Goal: Task Accomplishment & Management: Complete application form

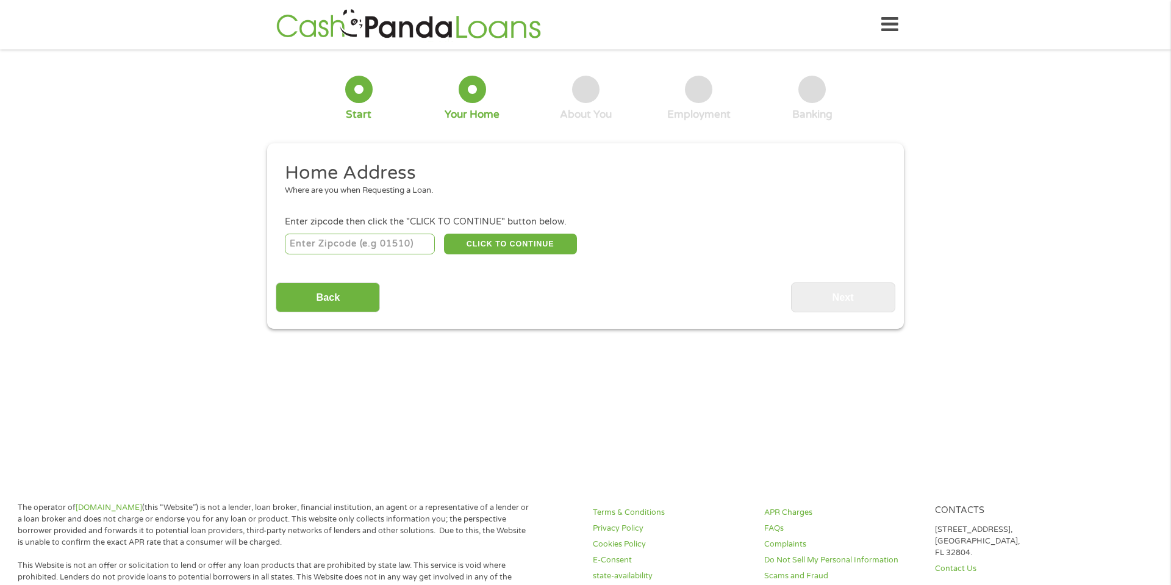
click at [317, 245] on input "number" at bounding box center [360, 244] width 151 height 21
type input "30474"
select select "[US_STATE]"
click at [483, 239] on button "CLICK TO CONTINUE" at bounding box center [510, 244] width 133 height 21
type input "30474"
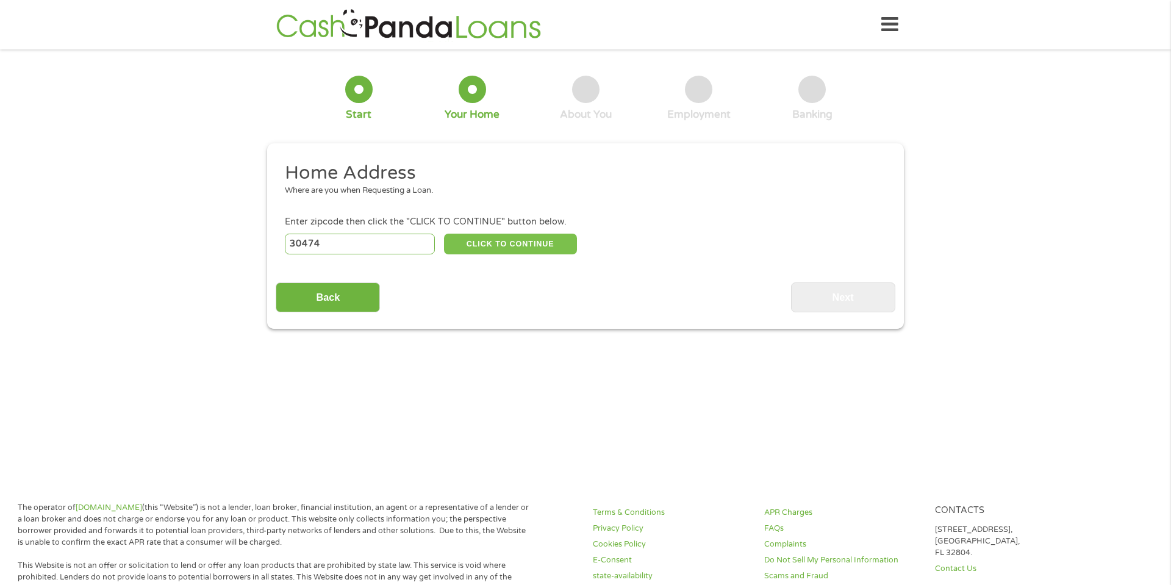
type input "Vidalia"
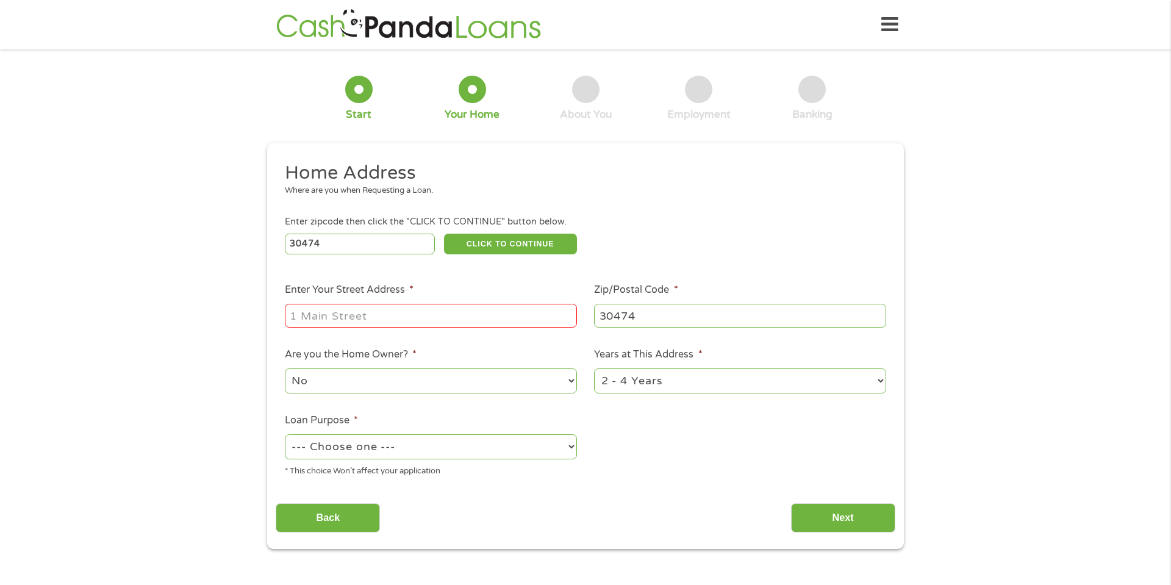
click at [365, 312] on input "Enter Your Street Address *" at bounding box center [431, 315] width 292 height 23
type input "[STREET_ADDRESS][PERSON_NAME]"
click at [354, 374] on select "No Yes" at bounding box center [431, 380] width 292 height 25
select select "yes"
click at [285, 370] on select "No Yes" at bounding box center [431, 380] width 292 height 25
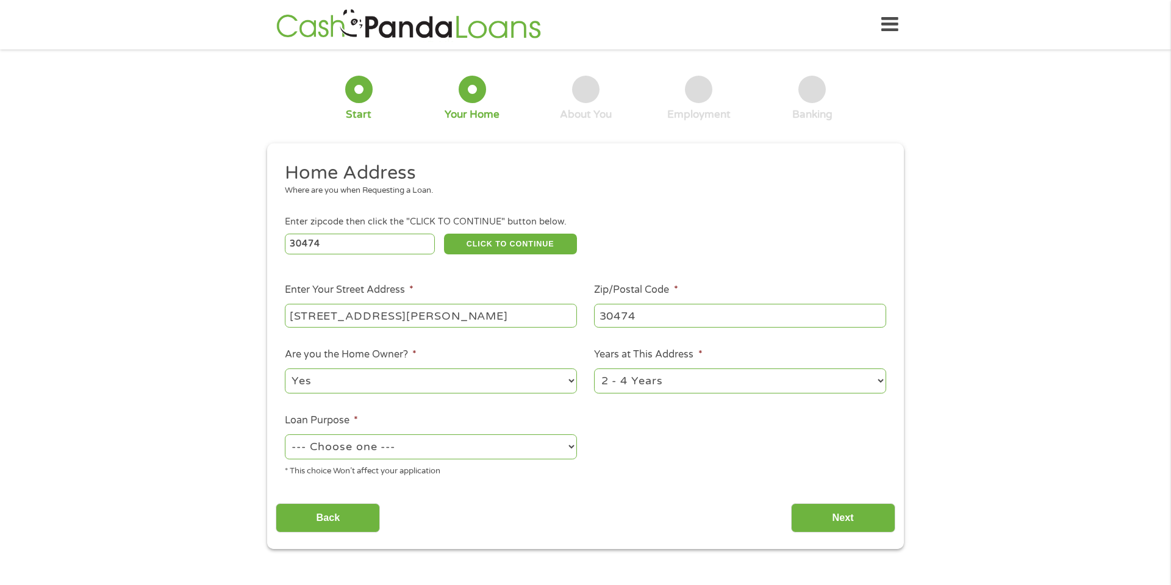
click at [796, 388] on select "1 Year or less 1 - 2 Years 2 - 4 Years Over 4 Years" at bounding box center [740, 380] width 292 height 25
select select "60months"
click at [594, 370] on select "1 Year or less 1 - 2 Years 2 - 4 Years Over 4 Years" at bounding box center [740, 380] width 292 height 25
click at [440, 448] on select "--- Choose one --- Pay Bills Debt Consolidation Home Improvement Major Purchase…" at bounding box center [431, 446] width 292 height 25
select select "other"
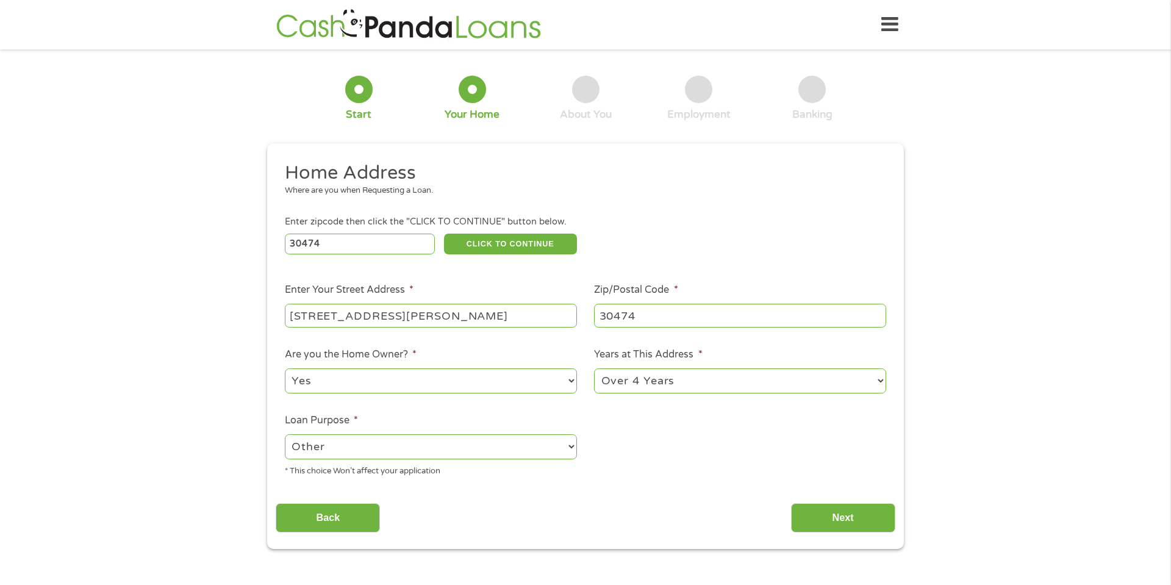
click at [285, 436] on select "--- Choose one --- Pay Bills Debt Consolidation Home Improvement Major Purchase…" at bounding box center [431, 446] width 292 height 25
click at [843, 514] on input "Next" at bounding box center [843, 518] width 104 height 30
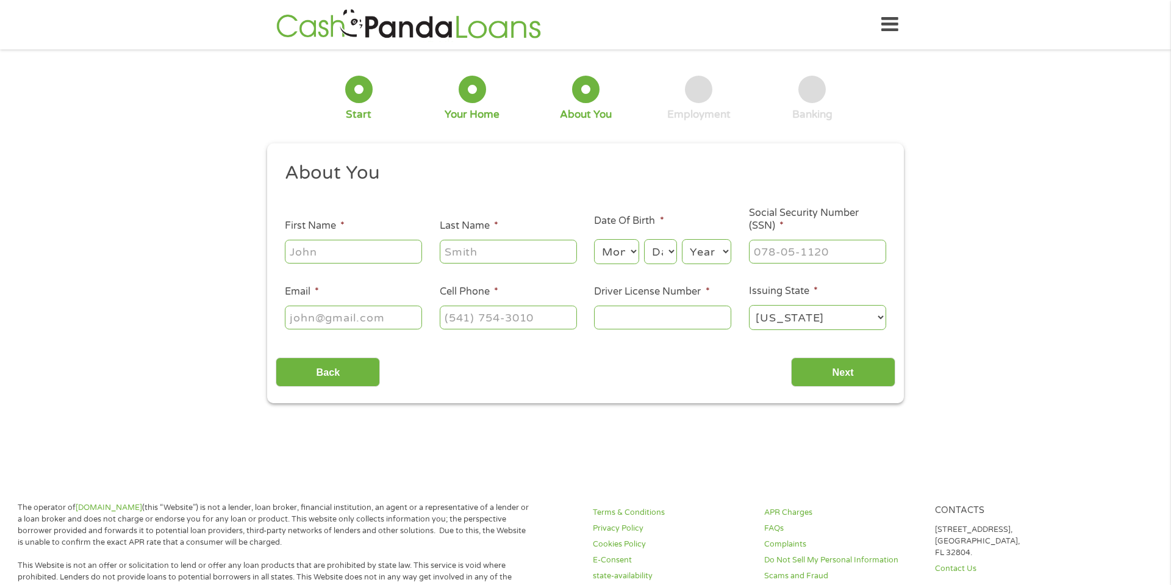
click at [336, 248] on input "First Name *" at bounding box center [353, 251] width 137 height 23
type input "[PERSON_NAME]"
type input "[PERSON_NAME][EMAIL_ADDRESS][DOMAIN_NAME]"
type input "[PHONE_NUMBER]"
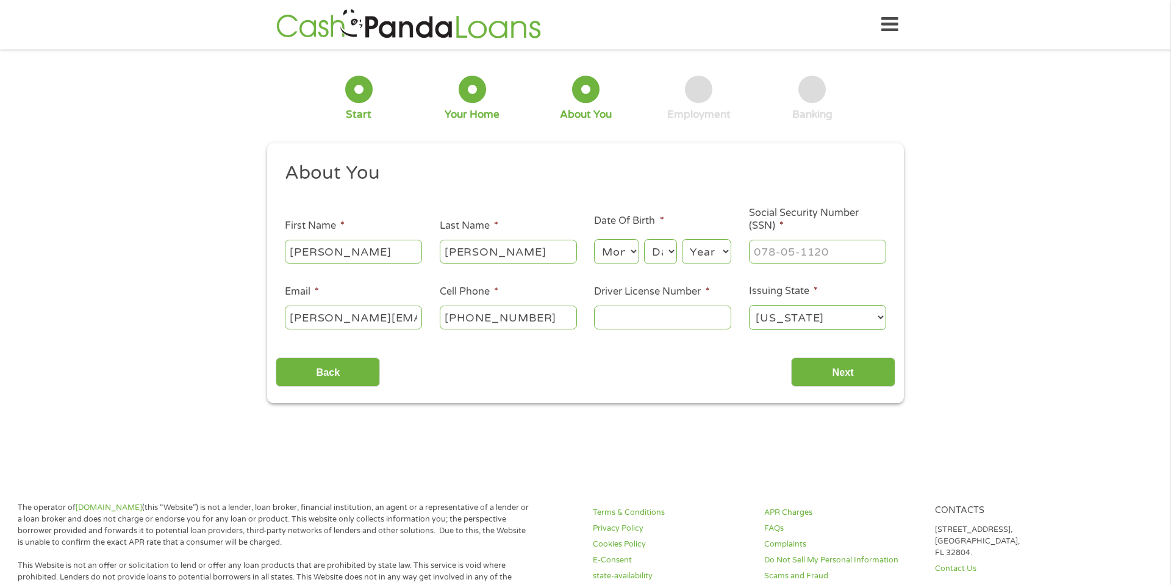
click at [661, 318] on input "Driver License Number *" at bounding box center [662, 317] width 137 height 23
type input "053977912"
click at [827, 256] on input "___-__-____" at bounding box center [817, 251] width 137 height 23
type input "252-41-4991"
click at [627, 252] on select "Month 1 2 3 4 5 6 7 8 9 10 11 12" at bounding box center [616, 251] width 45 height 25
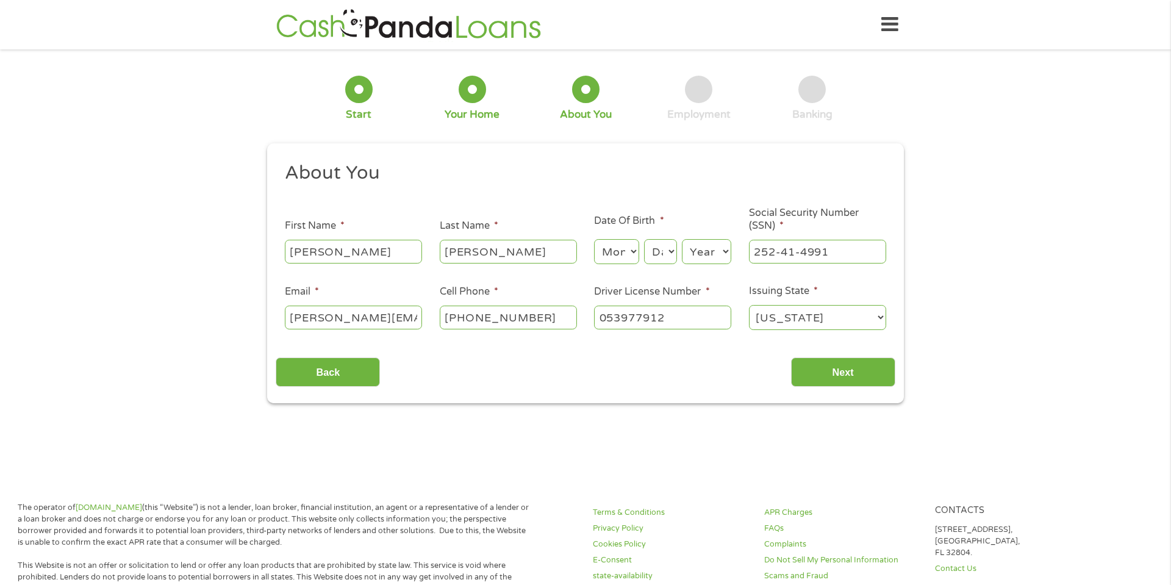
select select "11"
click at [594, 239] on select "Month 1 2 3 4 5 6 7 8 9 10 11 12" at bounding box center [616, 251] width 45 height 25
click at [670, 254] on select "Day 1 2 3 4 5 6 7 8 9 10 11 12 13 14 15 16 17 18 19 20 21 22 23 24 25 26 27 28 …" at bounding box center [660, 251] width 33 height 25
select select "8"
click at [644, 239] on select "Day 1 2 3 4 5 6 7 8 9 10 11 12 13 14 15 16 17 18 19 20 21 22 23 24 25 26 27 28 …" at bounding box center [660, 251] width 33 height 25
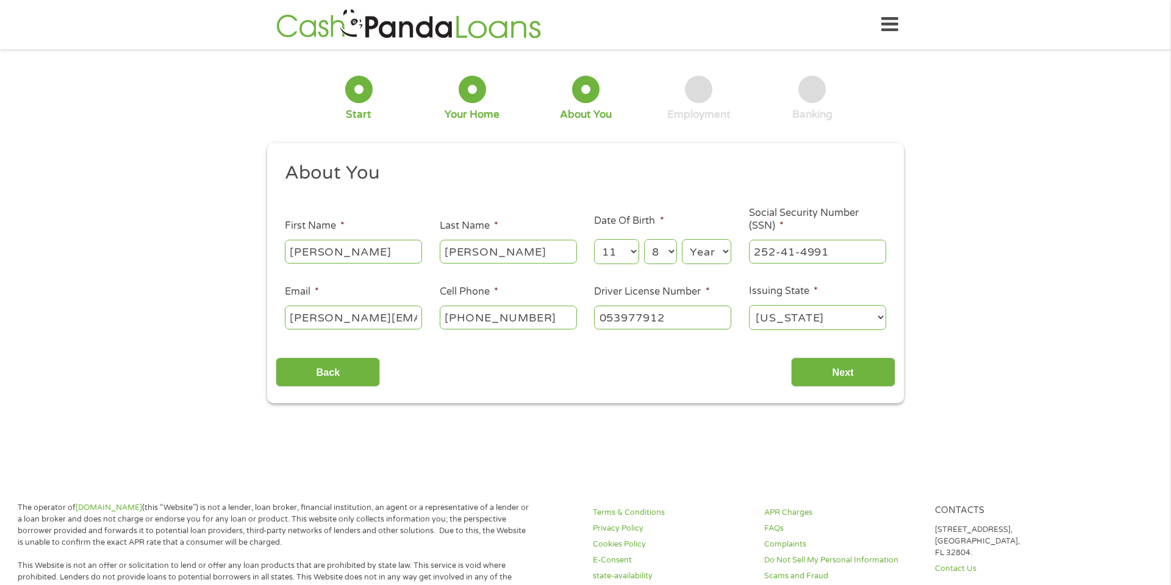
click at [722, 261] on select "Year [DATE] 2006 2005 2004 2003 2002 2001 2000 1999 1998 1997 1996 1995 1994 19…" at bounding box center [706, 251] width 49 height 25
select select "1970"
click at [682, 239] on select "Year [DATE] 2006 2005 2004 2003 2002 2001 2000 1999 1998 1997 1996 1995 1994 19…" at bounding box center [706, 251] width 49 height 25
click at [827, 379] on input "Next" at bounding box center [843, 373] width 104 height 30
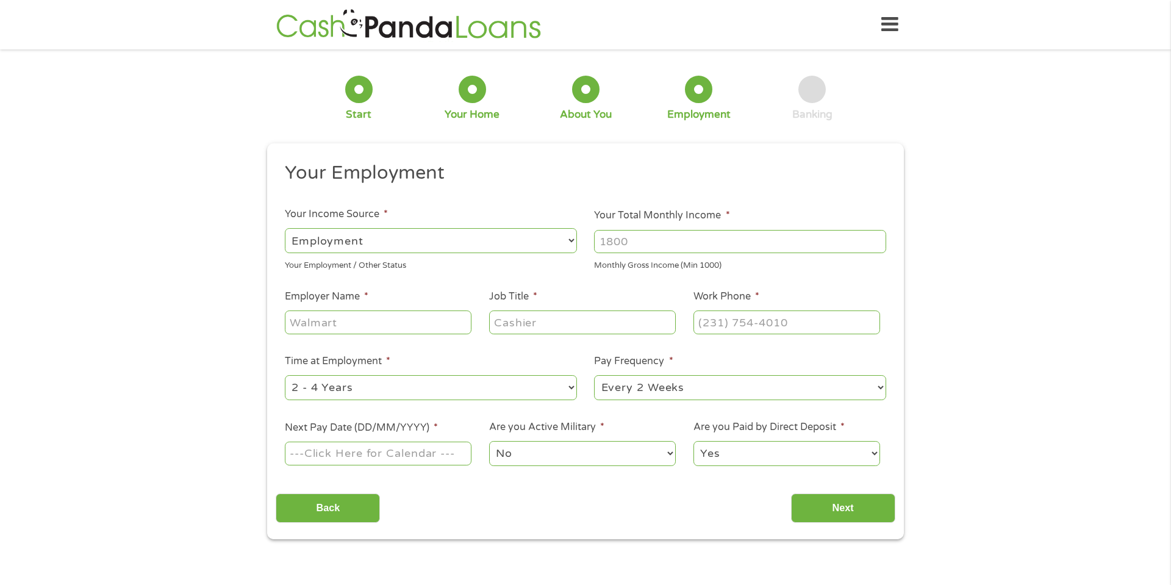
click at [711, 242] on input "Your Total Monthly Income *" at bounding box center [740, 241] width 292 height 23
type input "4785"
click at [409, 331] on input "Employer Name *" at bounding box center [378, 322] width 187 height 23
type input "[GEOGRAPHIC_DATA]"
type input "SPED teaxcher"
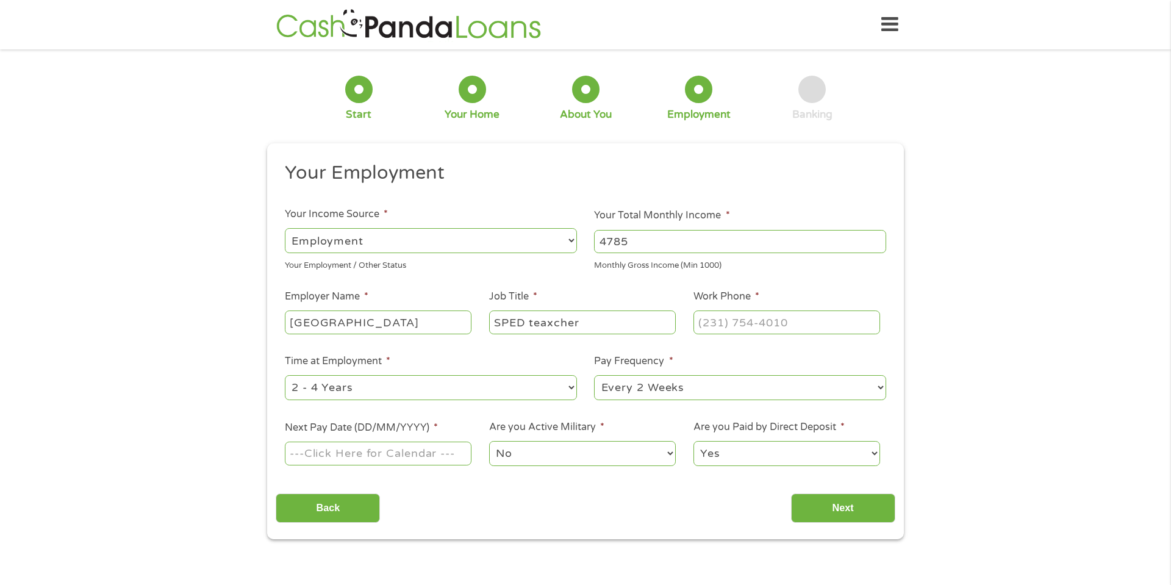
type input "(___) ___-____"
click at [553, 323] on input "SPED teaxcher" at bounding box center [582, 322] width 187 height 23
type input "SPED teacher"
click at [759, 326] on input "(___) ___-____" at bounding box center [787, 322] width 187 height 23
type input "[PHONE_NUMBER]"
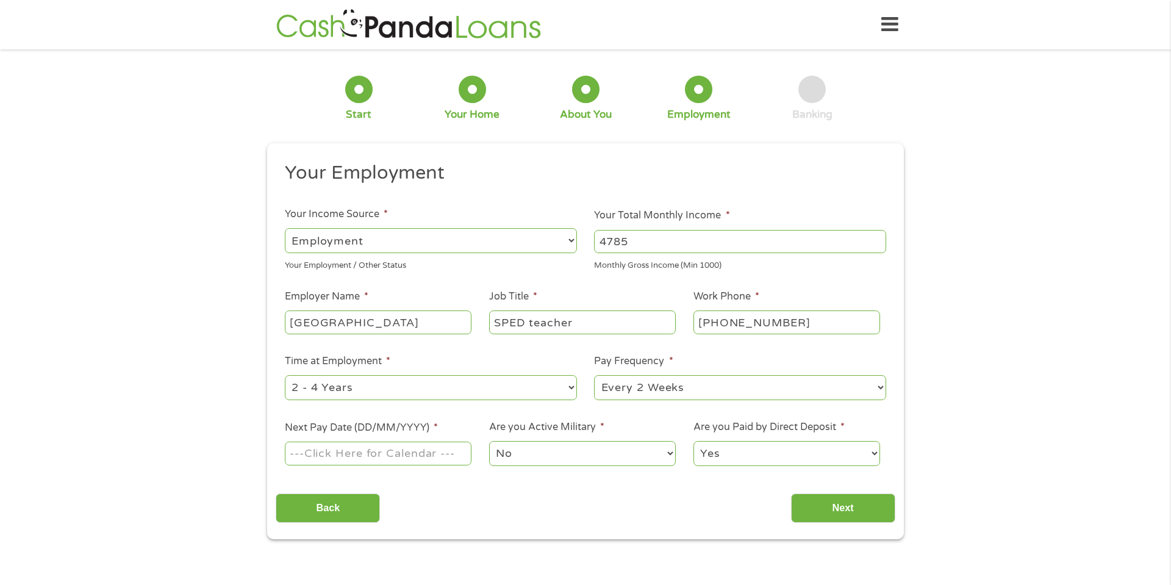
click at [470, 382] on select "--- Choose one --- 1 Year or less 1 - 2 Years 2 - 4 Years Over 4 Years" at bounding box center [431, 387] width 292 height 25
select select "60months"
click at [285, 375] on select "--- Choose one --- 1 Year or less 1 - 2 Years 2 - 4 Years Over 4 Years" at bounding box center [431, 387] width 292 height 25
click at [723, 385] on select "--- Choose one --- Every 2 Weeks Every Week Monthly Semi-Monthly" at bounding box center [740, 387] width 292 height 25
select select "monthly"
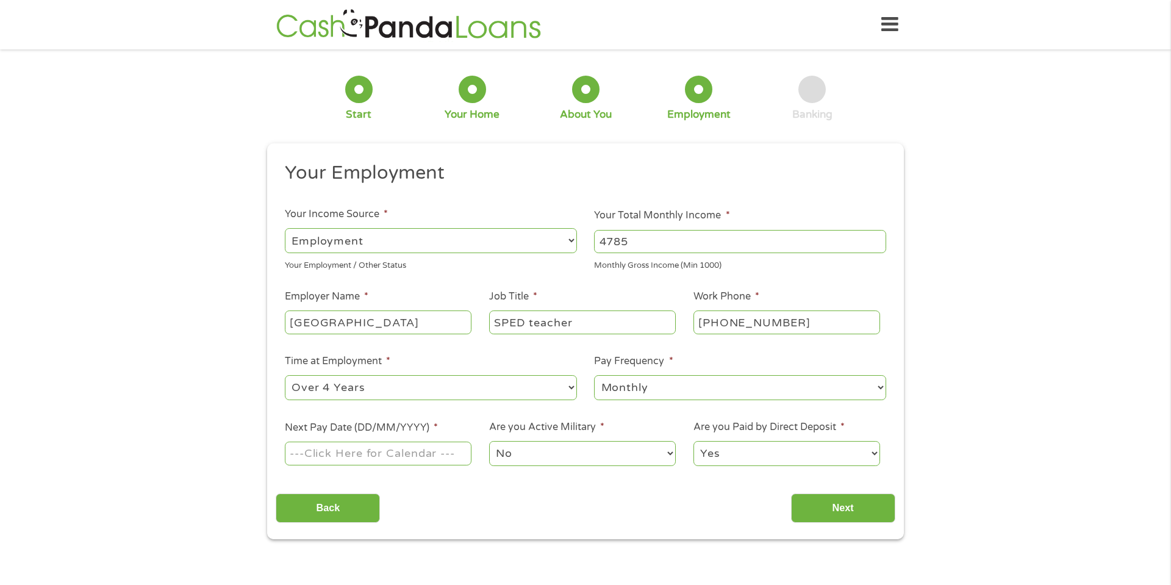
click at [594, 375] on select "--- Choose one --- Every 2 Weeks Every Week Monthly Semi-Monthly" at bounding box center [740, 387] width 292 height 25
click at [304, 455] on input "Next Pay Date (DD/MM/YYYY) *" at bounding box center [378, 453] width 187 height 23
type input "[DATE]"
click at [867, 508] on input "Next" at bounding box center [843, 509] width 104 height 30
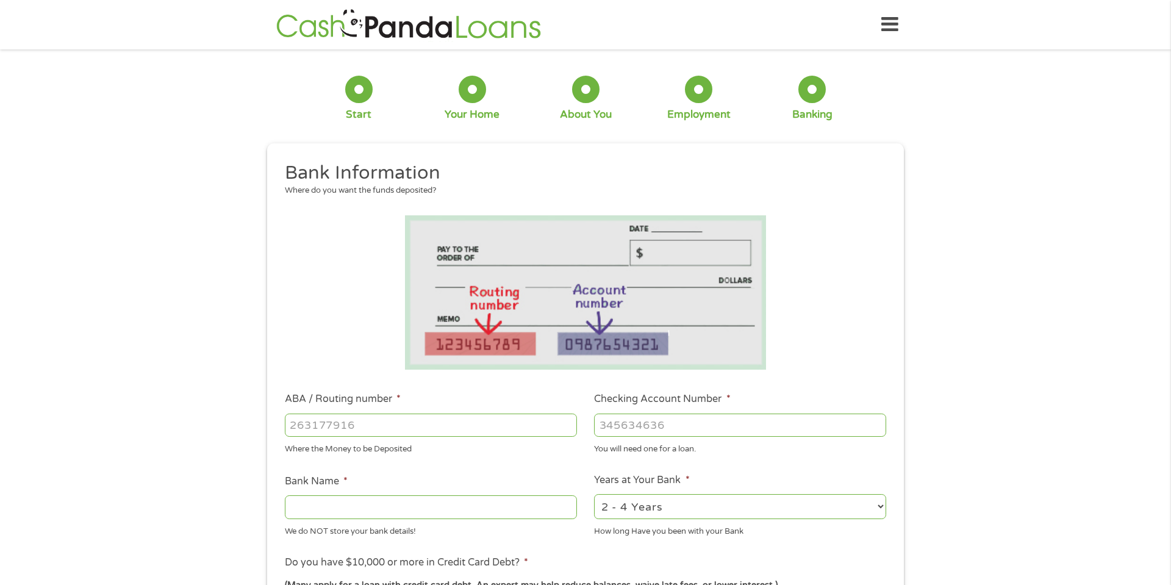
click at [312, 427] on input "ABA / Routing number *" at bounding box center [431, 425] width 292 height 23
type input "06206681"
type input "1732277"
click at [372, 508] on input "Bank Name *" at bounding box center [431, 506] width 292 height 23
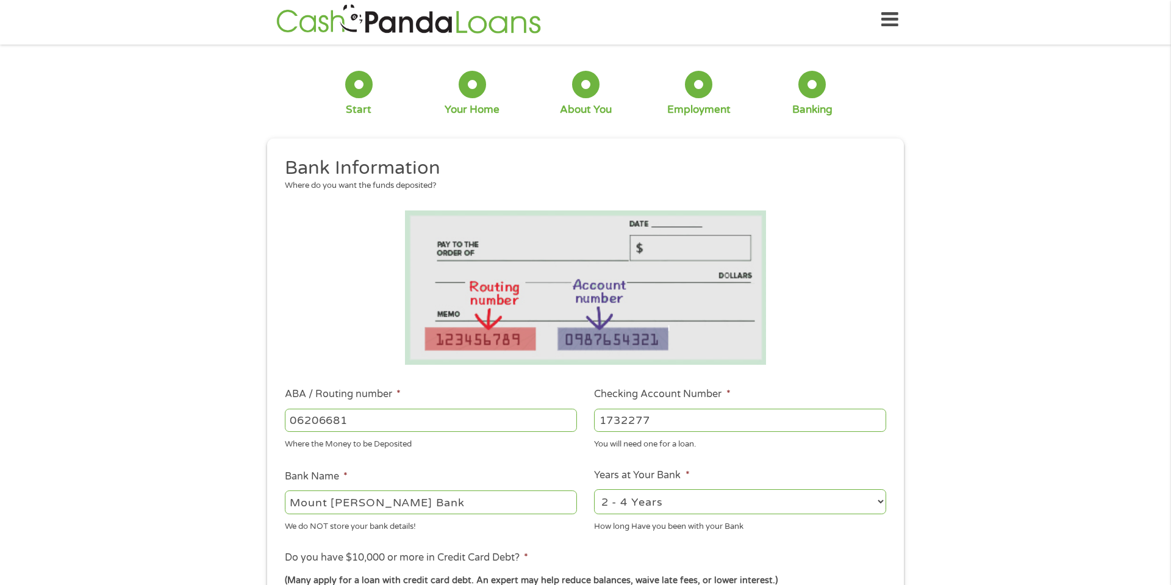
scroll to position [6, 0]
type input "Mount [PERSON_NAME] Bank"
click at [882, 497] on select "2 - 4 Years 6 - 12 Months 1 - 2 Years Over 4 Years" at bounding box center [740, 500] width 292 height 25
select select "60months"
click at [594, 488] on select "2 - 4 Years 6 - 12 Months 1 - 2 Years Over 4 Years" at bounding box center [740, 500] width 292 height 25
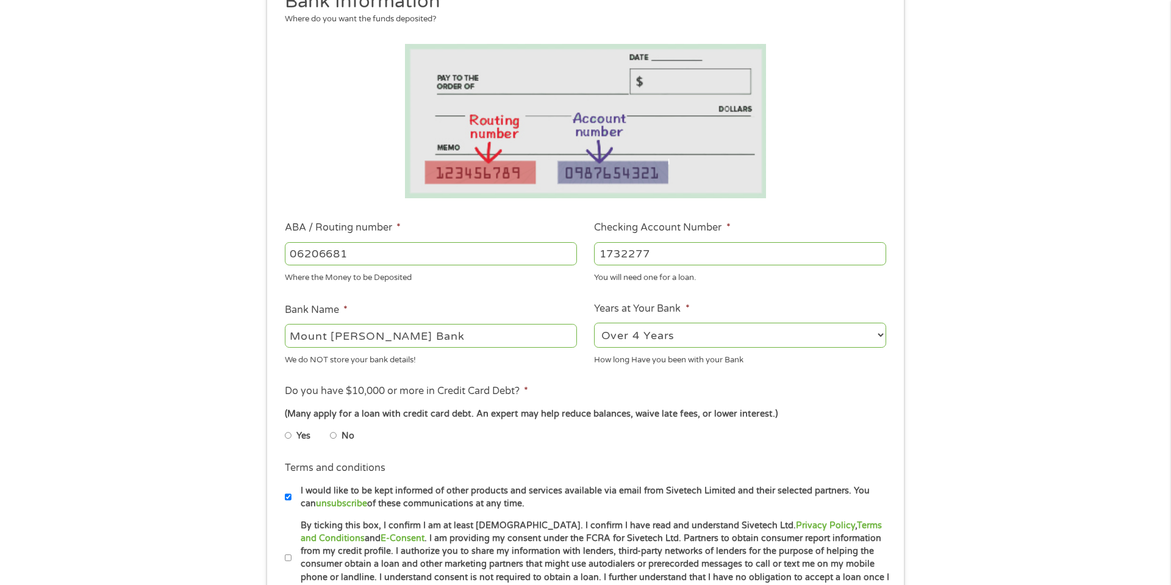
scroll to position [172, 0]
click at [283, 433] on li "Do you have $10,000 or more in Credit Card Debt? * (Many apply for a loan with …" at bounding box center [585, 417] width 619 height 68
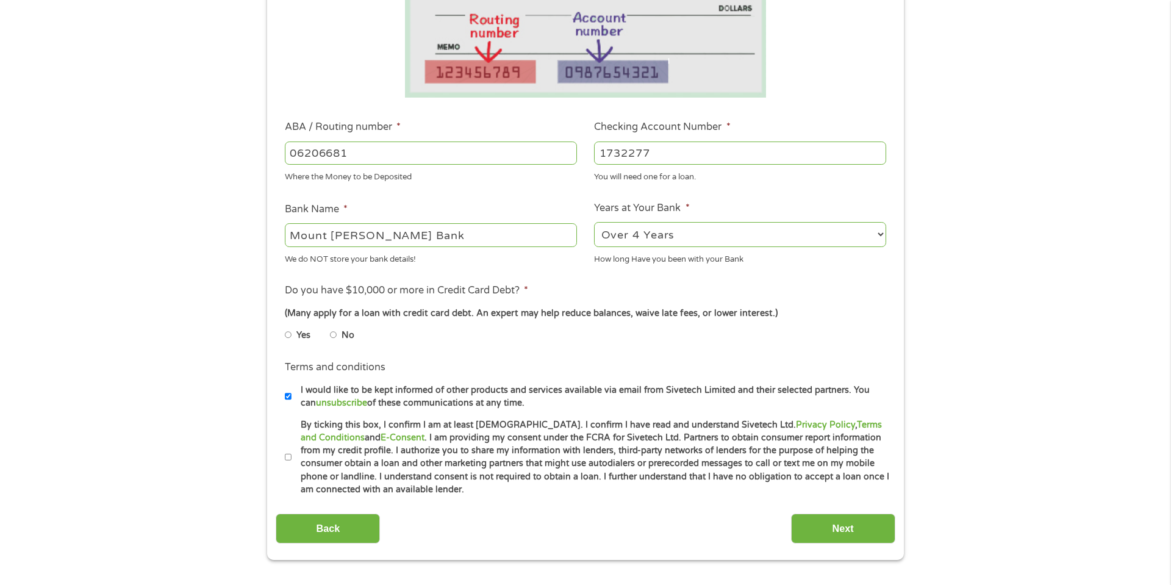
scroll to position [292, 0]
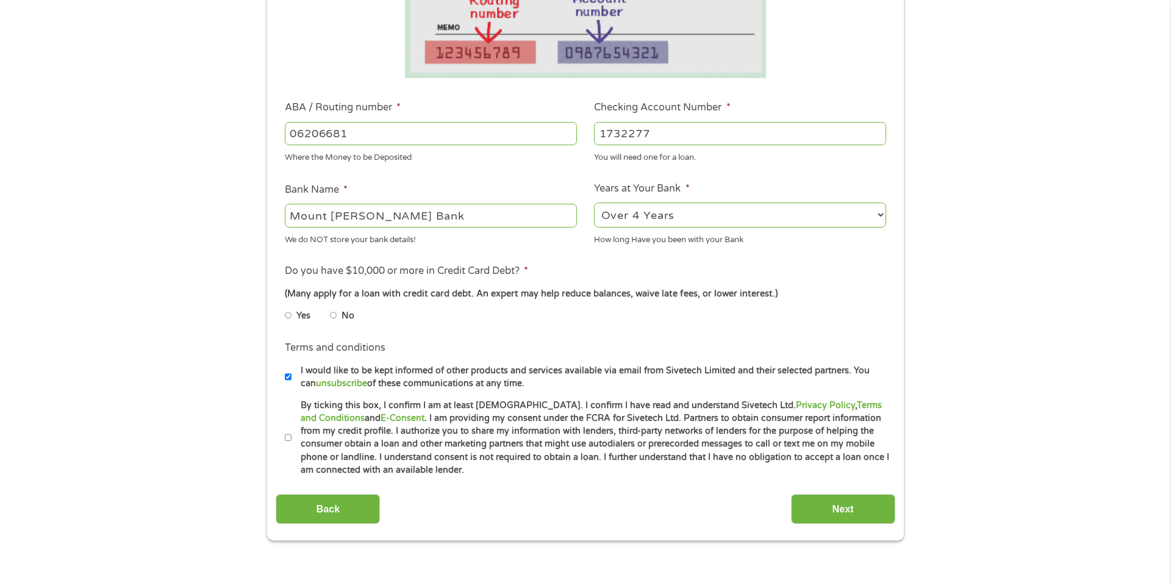
click at [287, 434] on input "By ticking this box, I confirm I am at least [DEMOGRAPHIC_DATA]. I confirm I ha…" at bounding box center [288, 438] width 7 height 20
checkbox input "true"
click at [854, 509] on input "Next" at bounding box center [843, 509] width 104 height 30
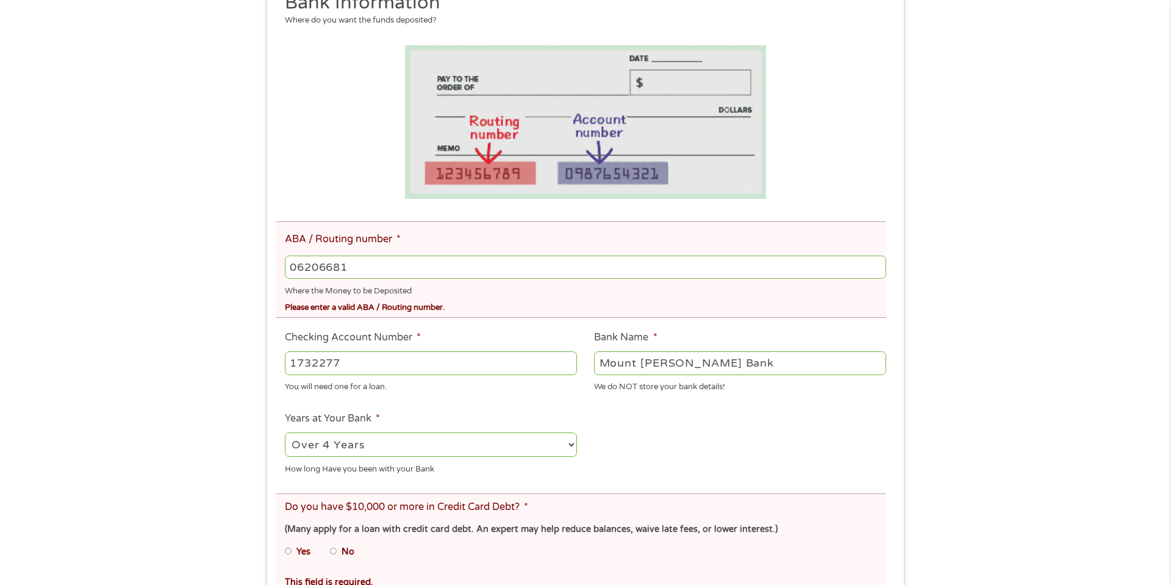
scroll to position [229, 0]
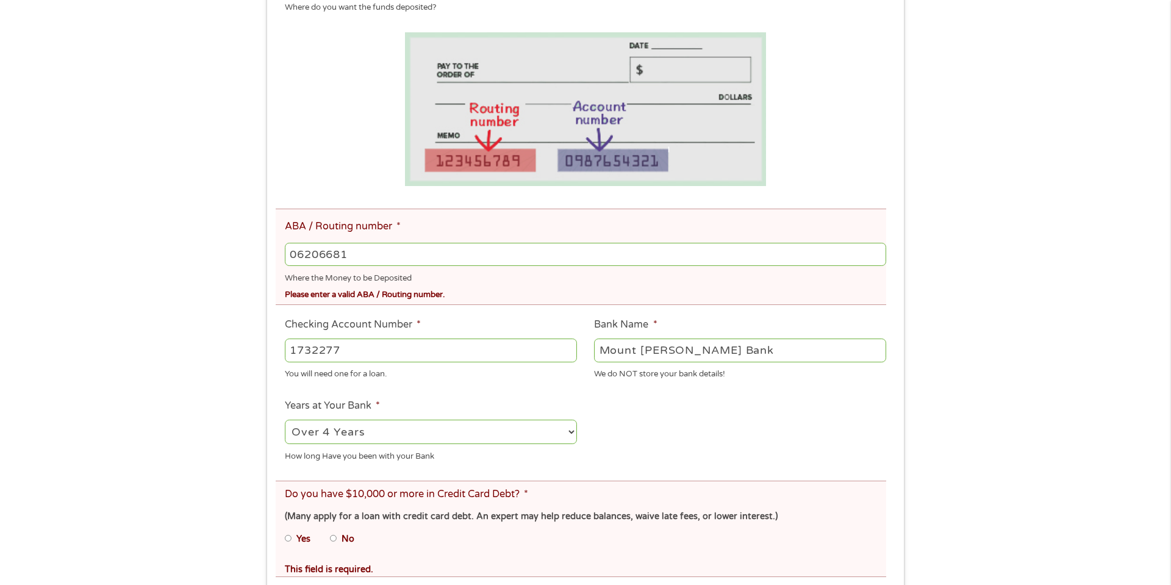
click at [367, 250] on input "06206681" at bounding box center [586, 254] width 602 height 23
type input "061206681"
type input "MOUNT [PERSON_NAME] BANK"
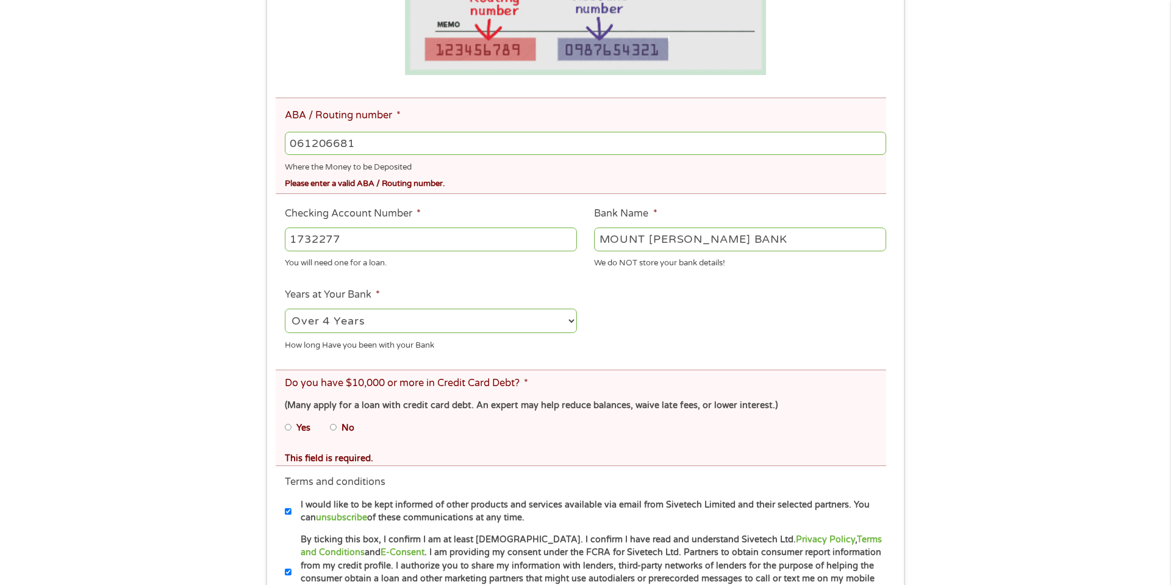
scroll to position [343, 0]
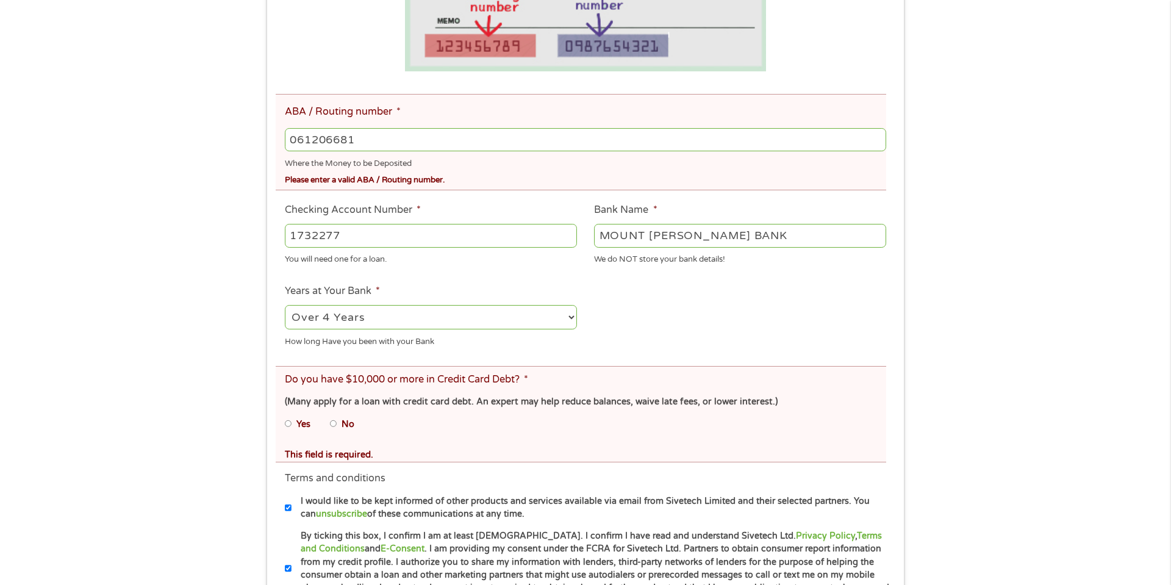
type input "061206681"
click at [288, 422] on input "Yes" at bounding box center [288, 424] width 7 height 20
radio input "true"
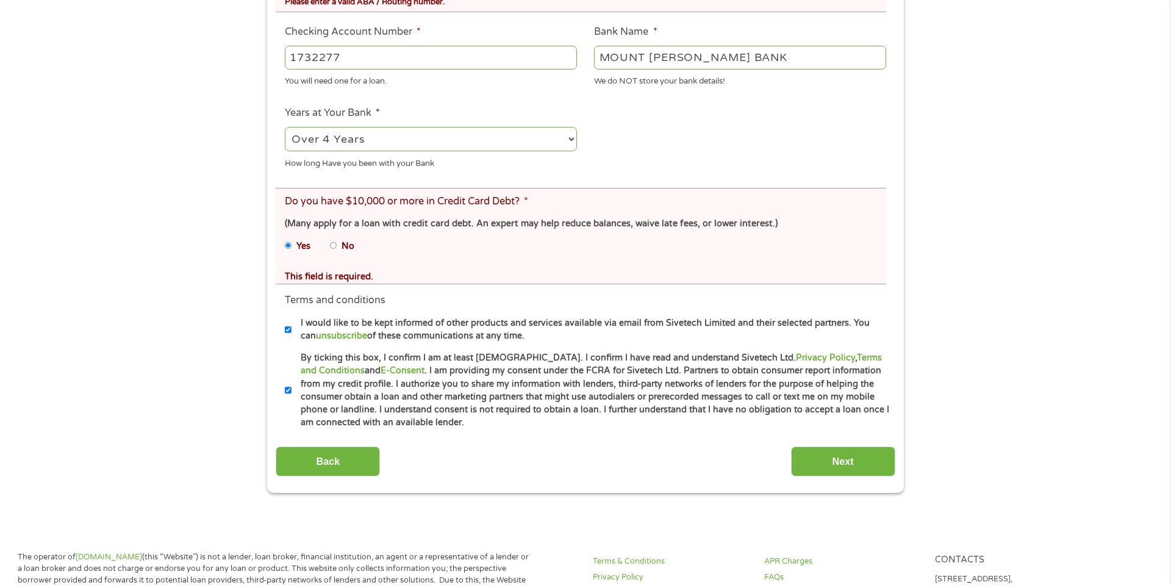
scroll to position [561, 0]
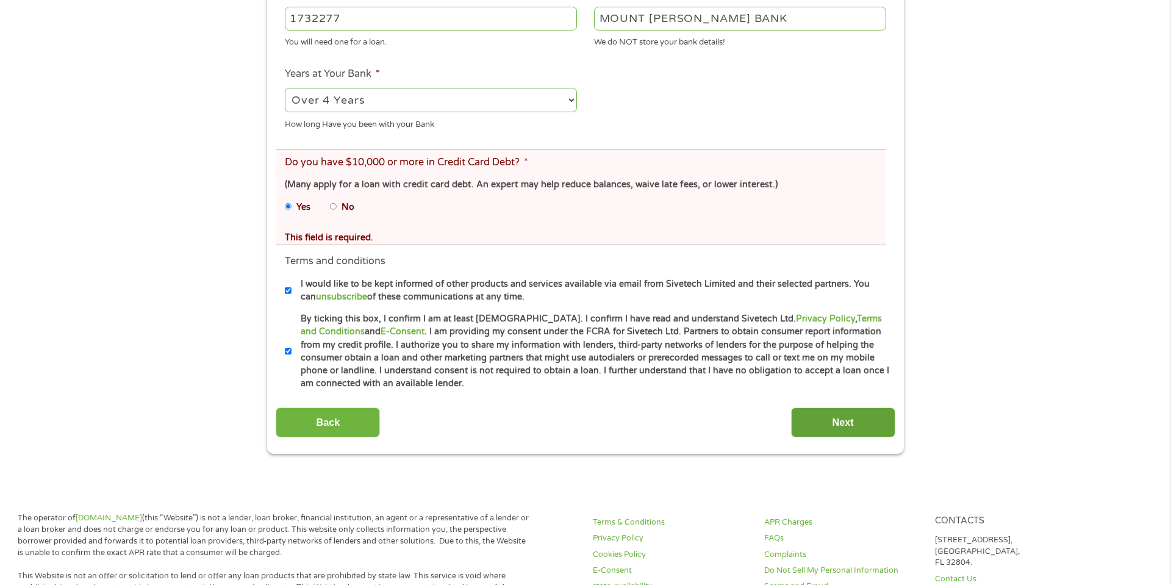
click at [833, 413] on input "Next" at bounding box center [843, 423] width 104 height 30
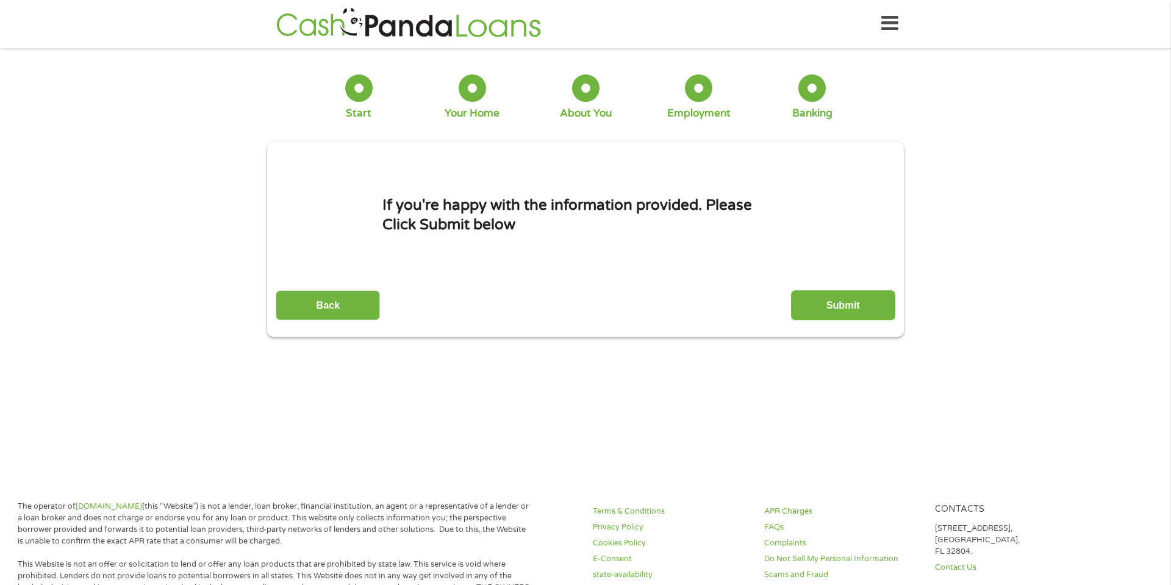
scroll to position [0, 0]
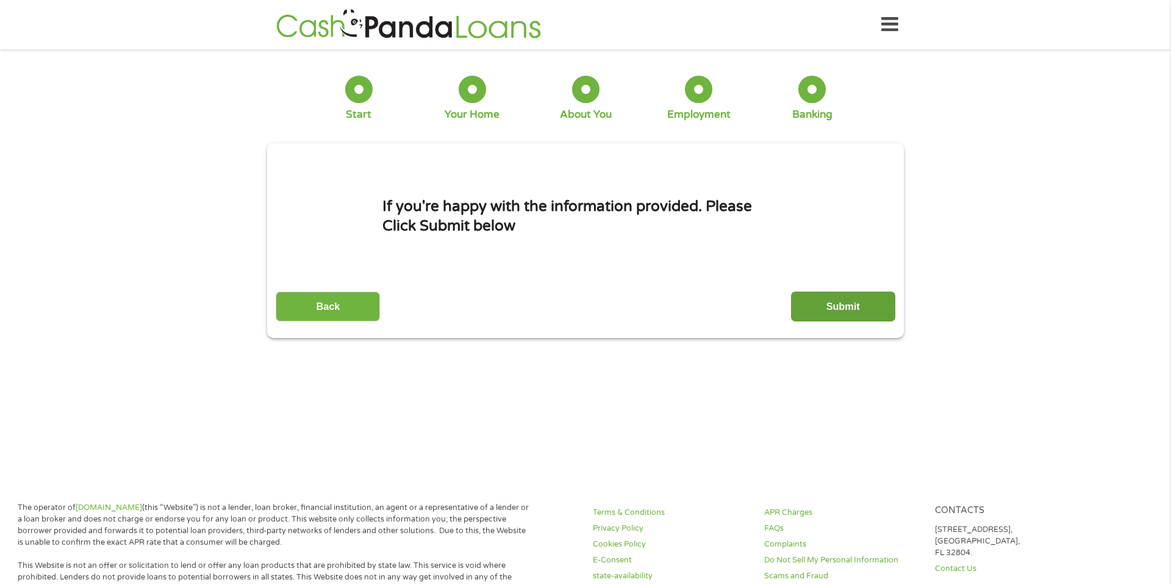
click at [839, 303] on input "Submit" at bounding box center [843, 307] width 104 height 30
